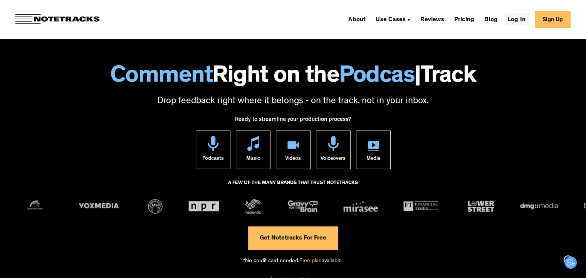
click at [525, 17] on link "Log In" at bounding box center [517, 19] width 24 height 12
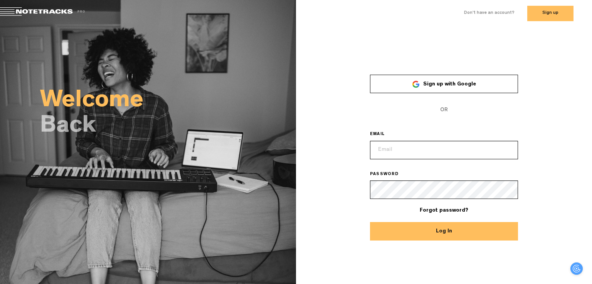
click at [450, 79] on link "Sign up with Google" at bounding box center [444, 84] width 148 height 18
click at [465, 241] on button "Log In" at bounding box center [444, 231] width 148 height 18
click at [462, 232] on button "Log In" at bounding box center [444, 231] width 148 height 18
click at [422, 223] on button "Log In" at bounding box center [444, 231] width 148 height 18
click at [429, 151] on input "email" at bounding box center [444, 150] width 148 height 18
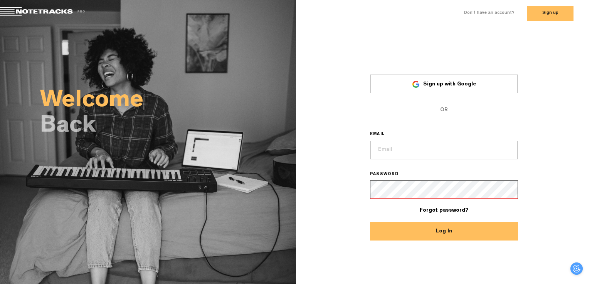
click at [420, 151] on input "email" at bounding box center [444, 150] width 148 height 18
type input "asil4eva@"
click at [449, 87] on span "Sign up with Google" at bounding box center [449, 84] width 53 height 5
